Goal: Check status: Check status

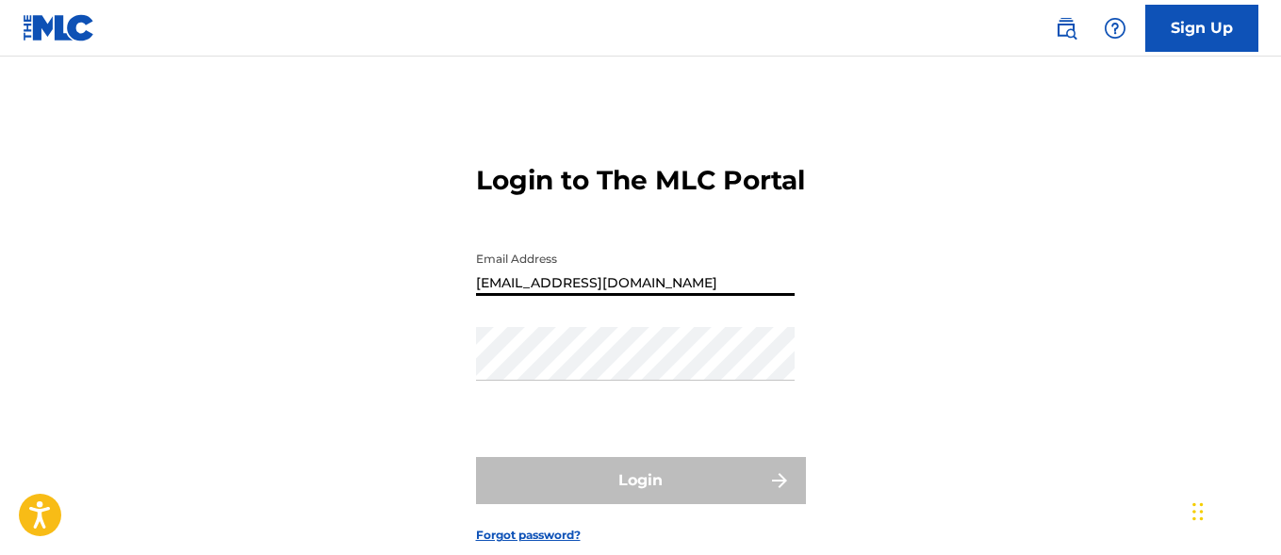
type input "[EMAIL_ADDRESS][DOMAIN_NAME]"
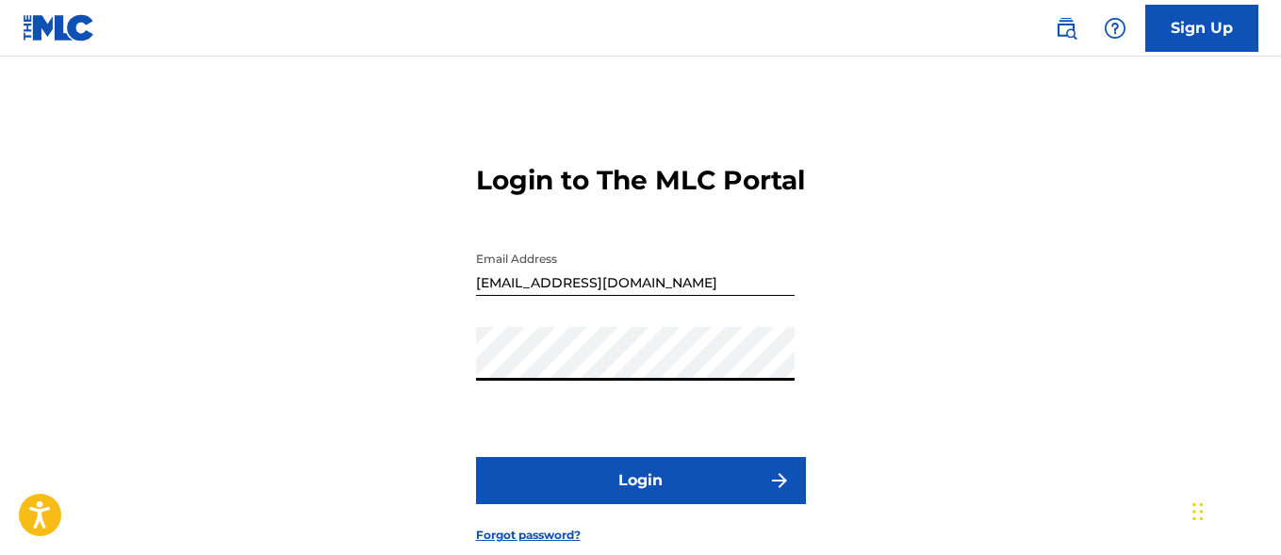
click at [640, 504] on button "Login" at bounding box center [641, 480] width 330 height 47
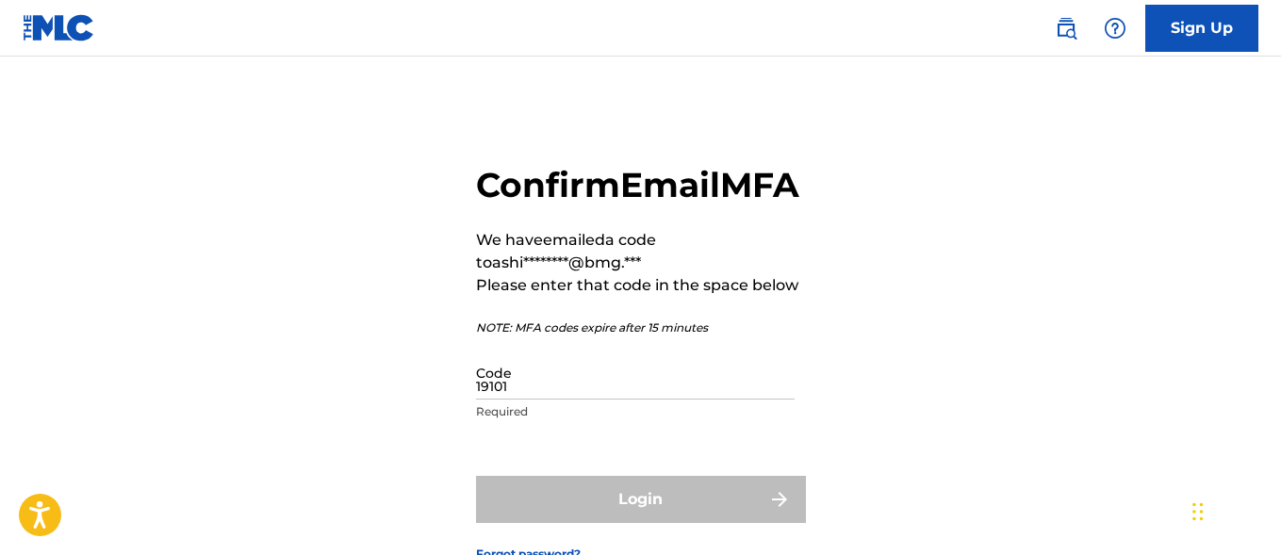
type input "191019"
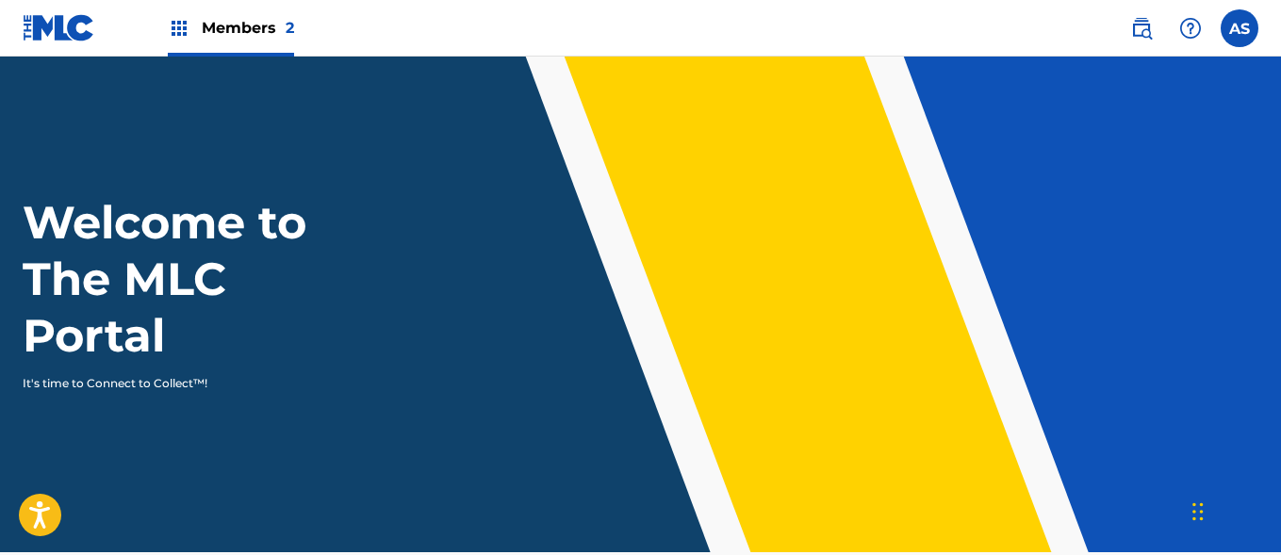
click at [179, 28] on img at bounding box center [179, 28] width 23 height 23
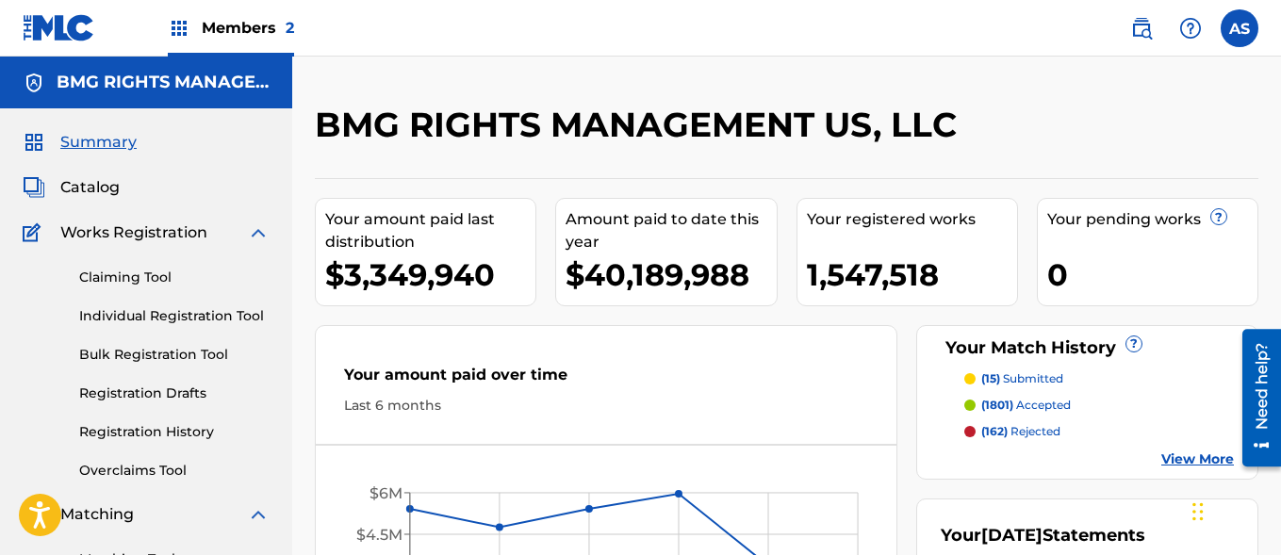
scroll to position [409, 0]
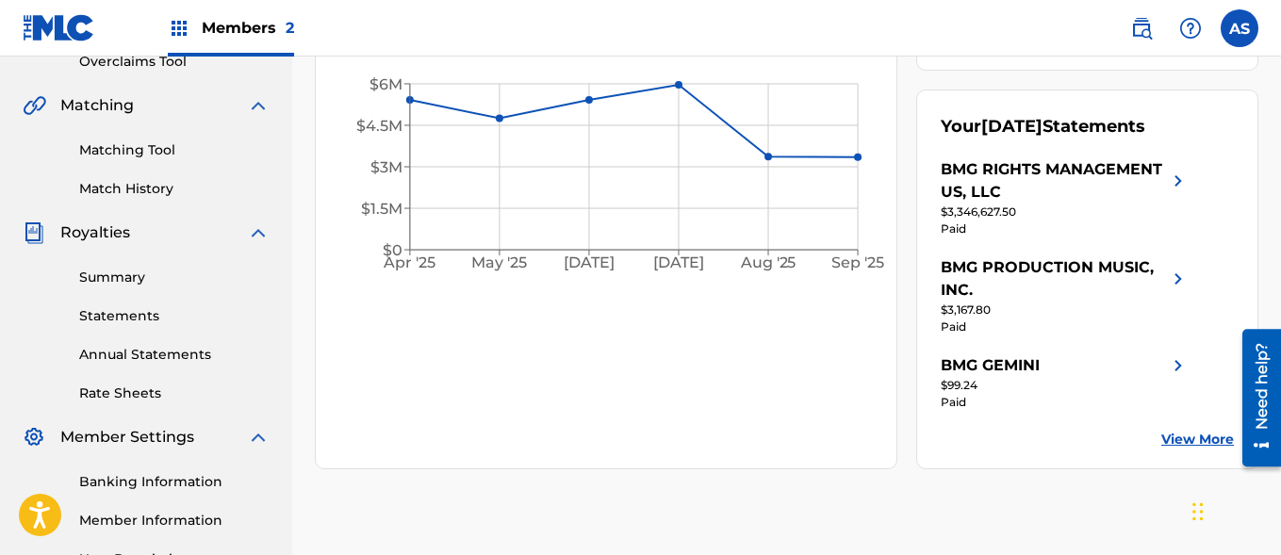
click at [174, 277] on link "Summary" at bounding box center [174, 278] width 190 height 20
